Goal: Task Accomplishment & Management: Manage account settings

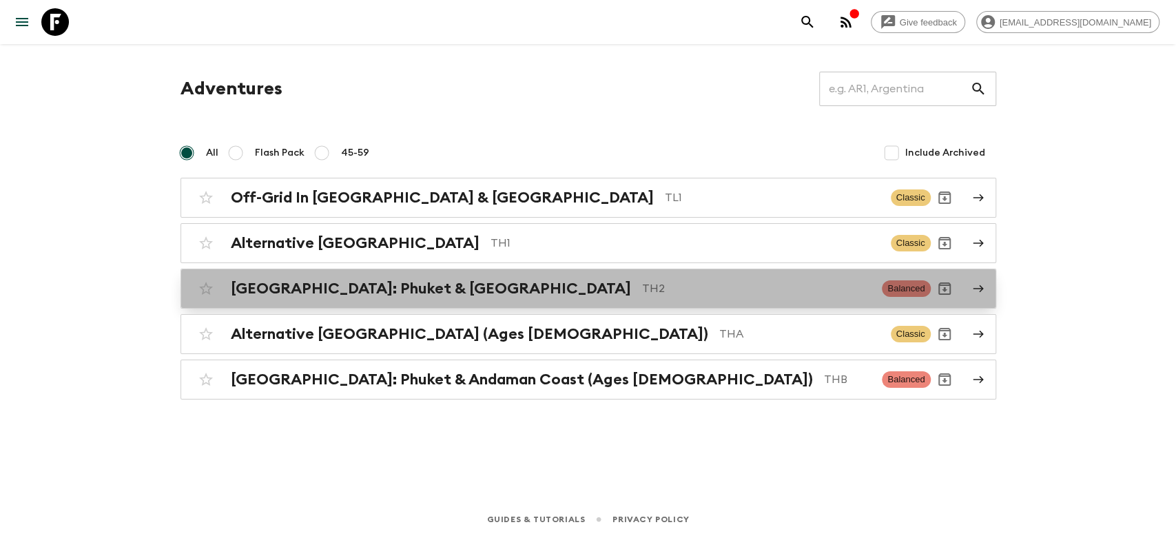
click at [328, 288] on h2 "[GEOGRAPHIC_DATA]: Phuket & [GEOGRAPHIC_DATA]" at bounding box center [431, 289] width 400 height 18
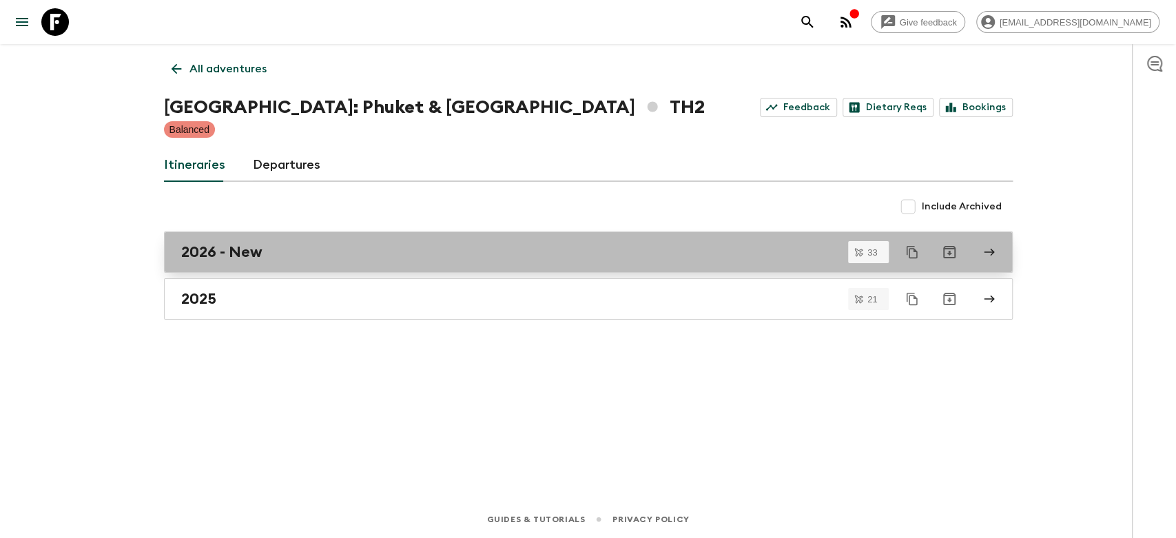
click at [353, 260] on div "2026 - New" at bounding box center [575, 252] width 788 height 18
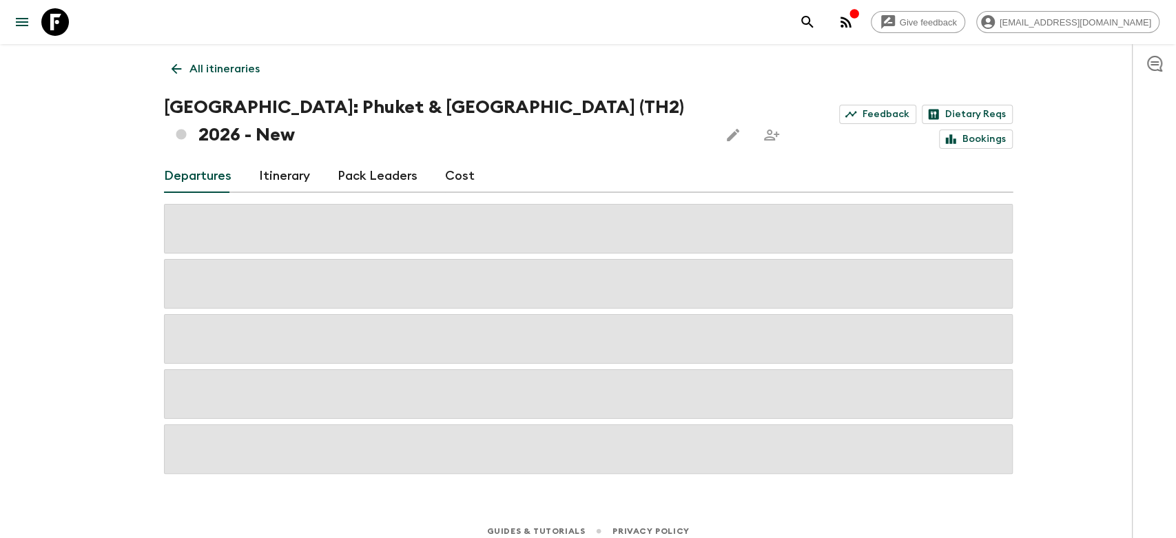
click at [176, 63] on icon at bounding box center [176, 68] width 15 height 15
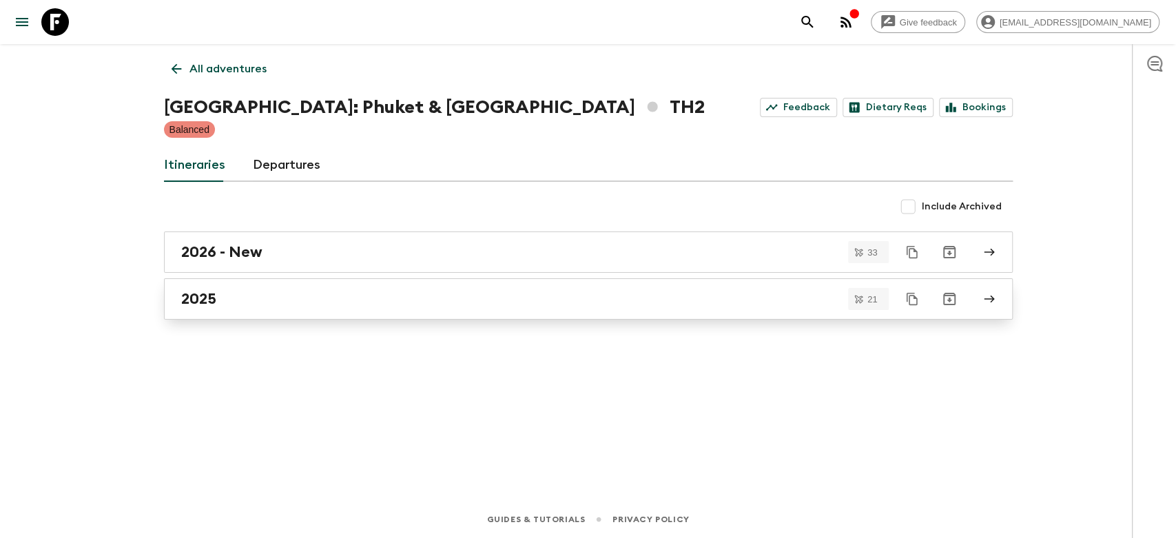
click at [230, 290] on div "2025" at bounding box center [575, 299] width 788 height 18
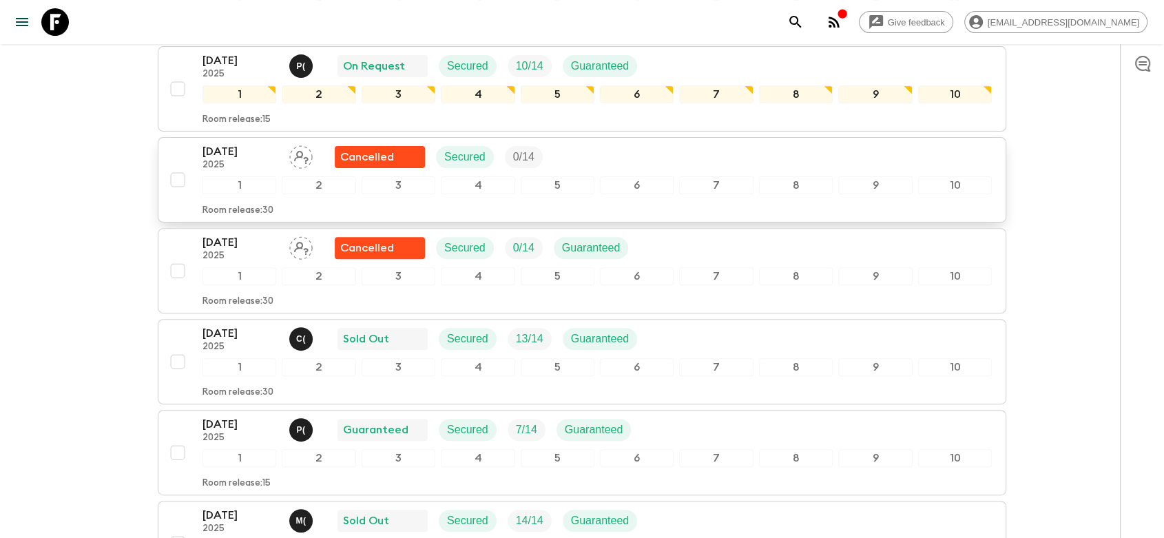
scroll to position [459, 0]
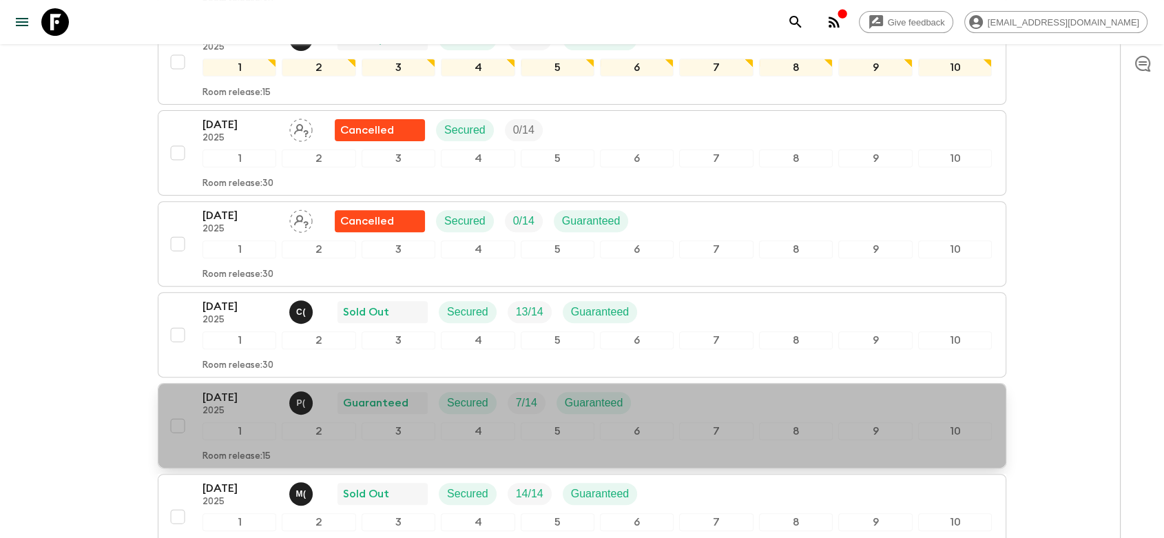
click at [714, 389] on div "[DATE] 2025 P ( Guaranteed Secured 7 / 14 Guaranteed" at bounding box center [598, 403] width 790 height 28
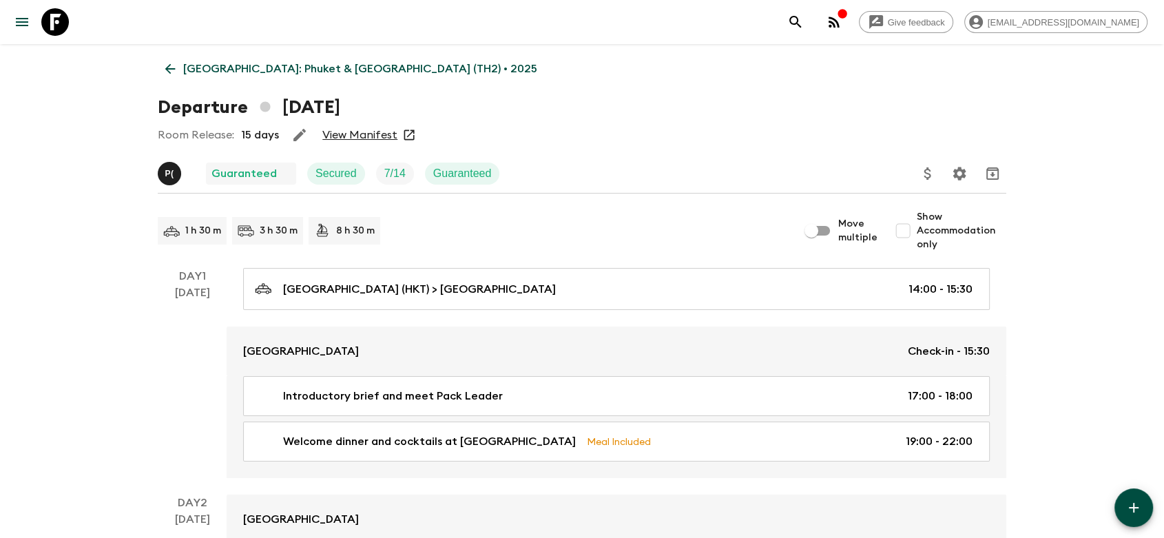
click at [370, 136] on link "View Manifest" at bounding box center [359, 135] width 75 height 14
